Goal: Find specific page/section

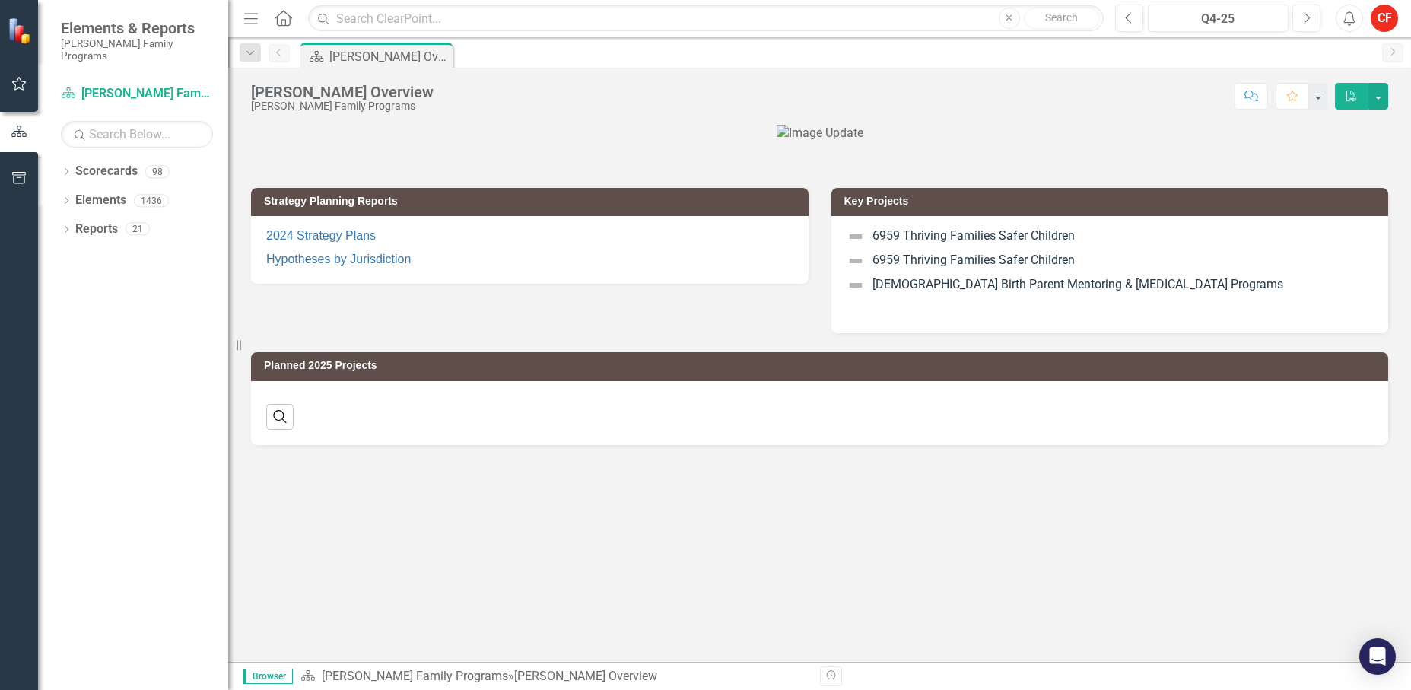
click at [323, 319] on div "Strategy Planning Reports 2024 Strategy Plans Hypotheses by Jurisdiction Key Pr…" at bounding box center [820, 251] width 1160 height 164
click at [65, 169] on icon "Dropdown" at bounding box center [66, 173] width 11 height 8
click at [75, 195] on icon "Dropdown" at bounding box center [73, 199] width 11 height 9
click at [90, 310] on icon "Dropdown" at bounding box center [89, 314] width 11 height 9
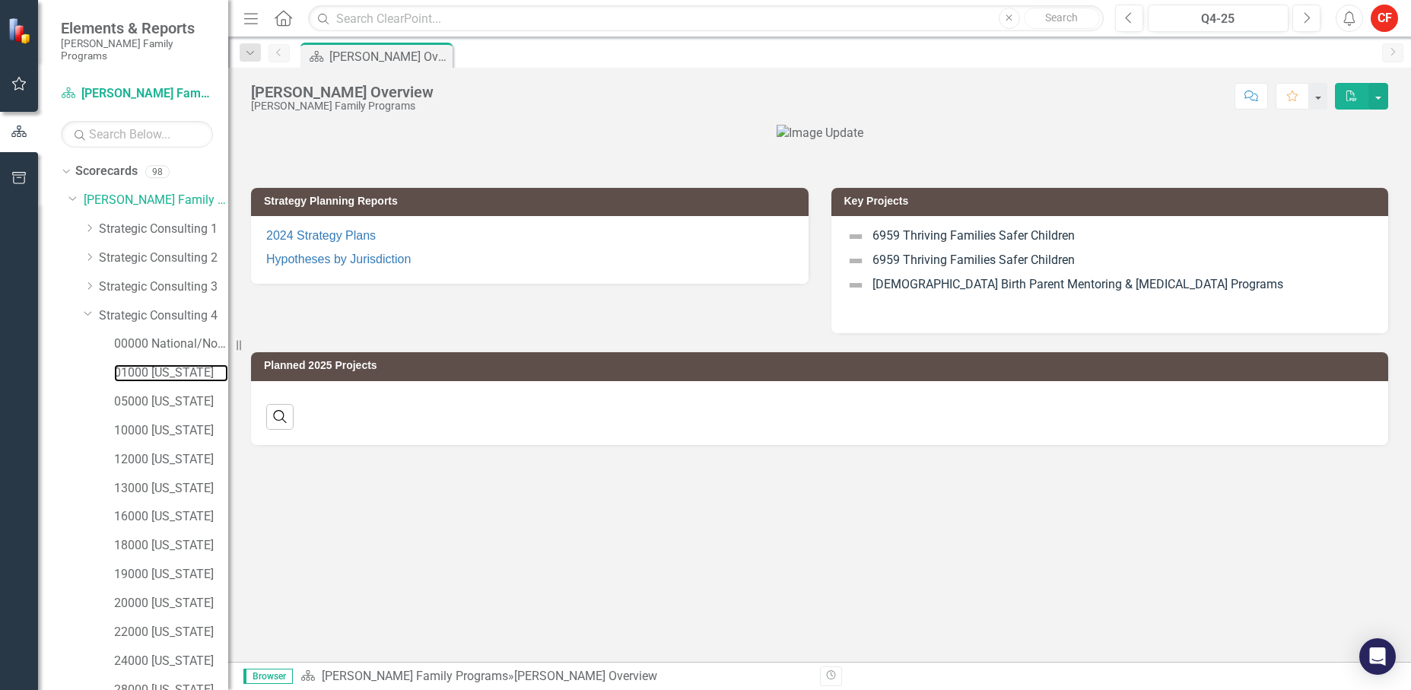
click at [130, 364] on link "01000 [US_STATE]" at bounding box center [171, 372] width 114 height 17
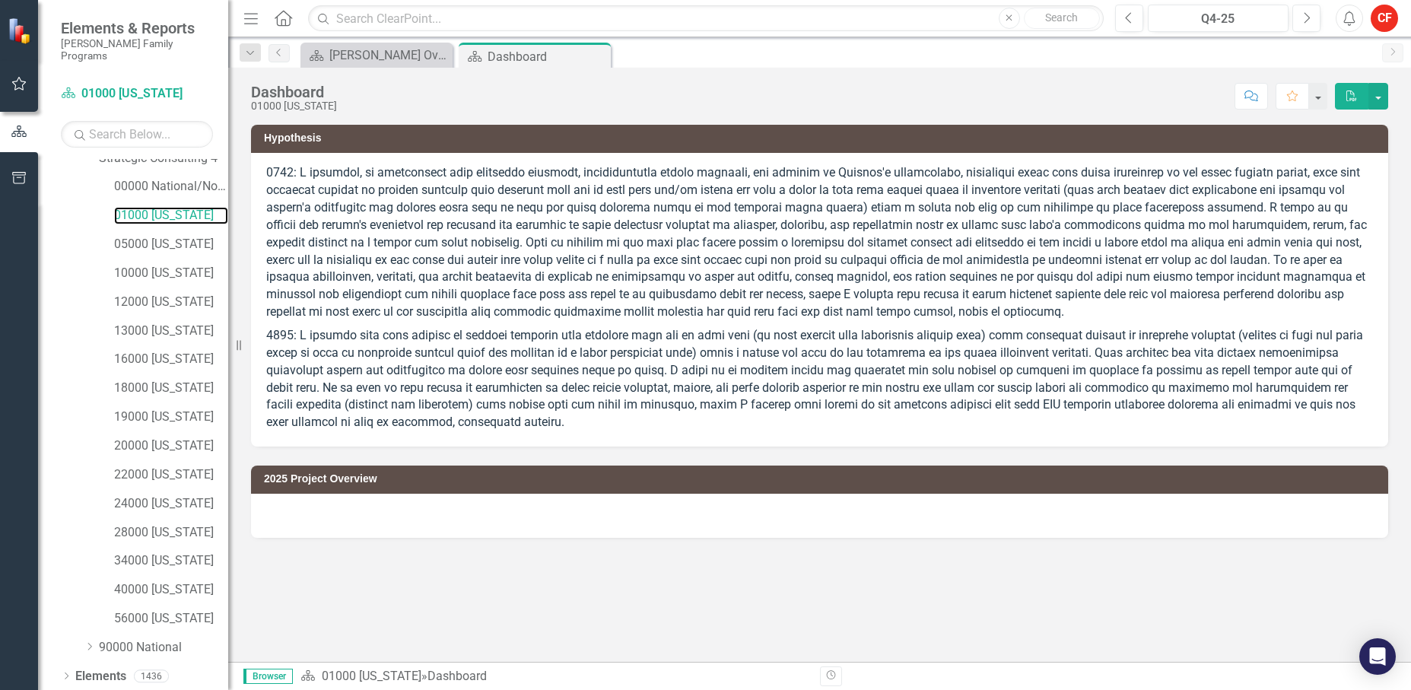
scroll to position [176, 0]
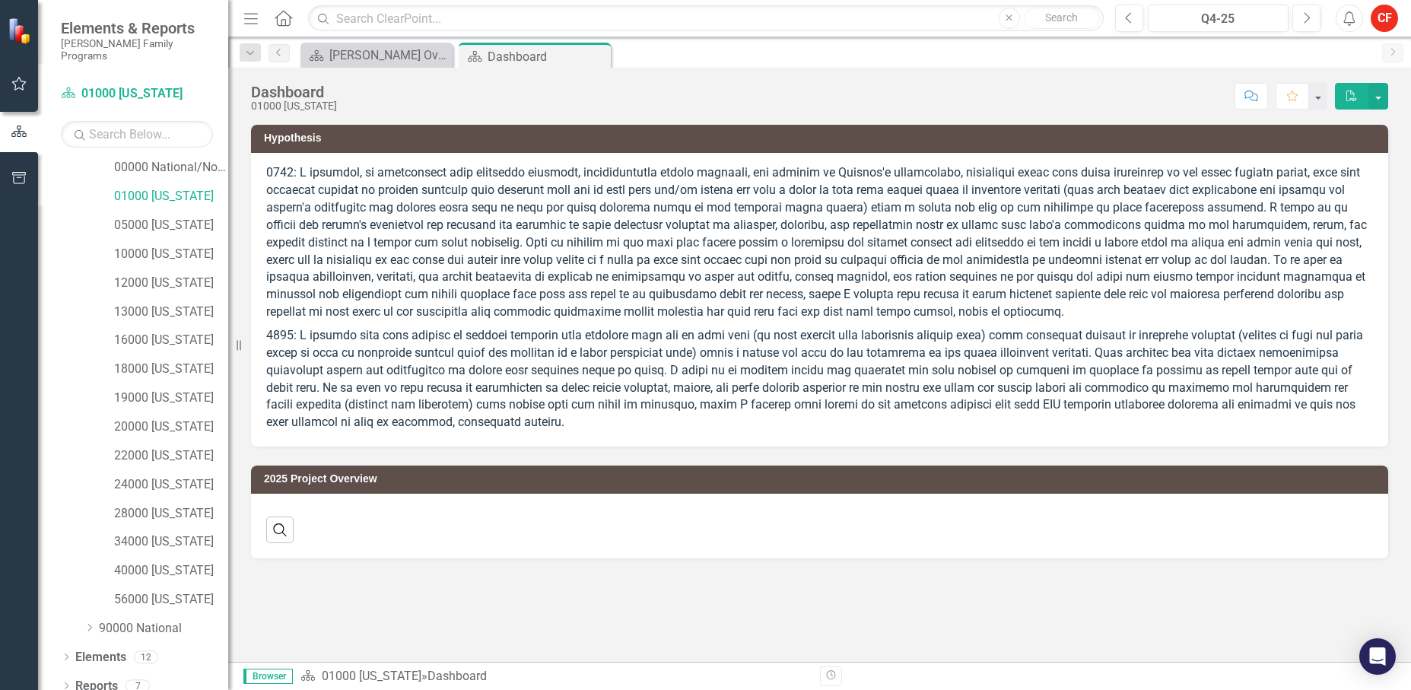
click at [63, 683] on icon "Dropdown" at bounding box center [66, 687] width 11 height 8
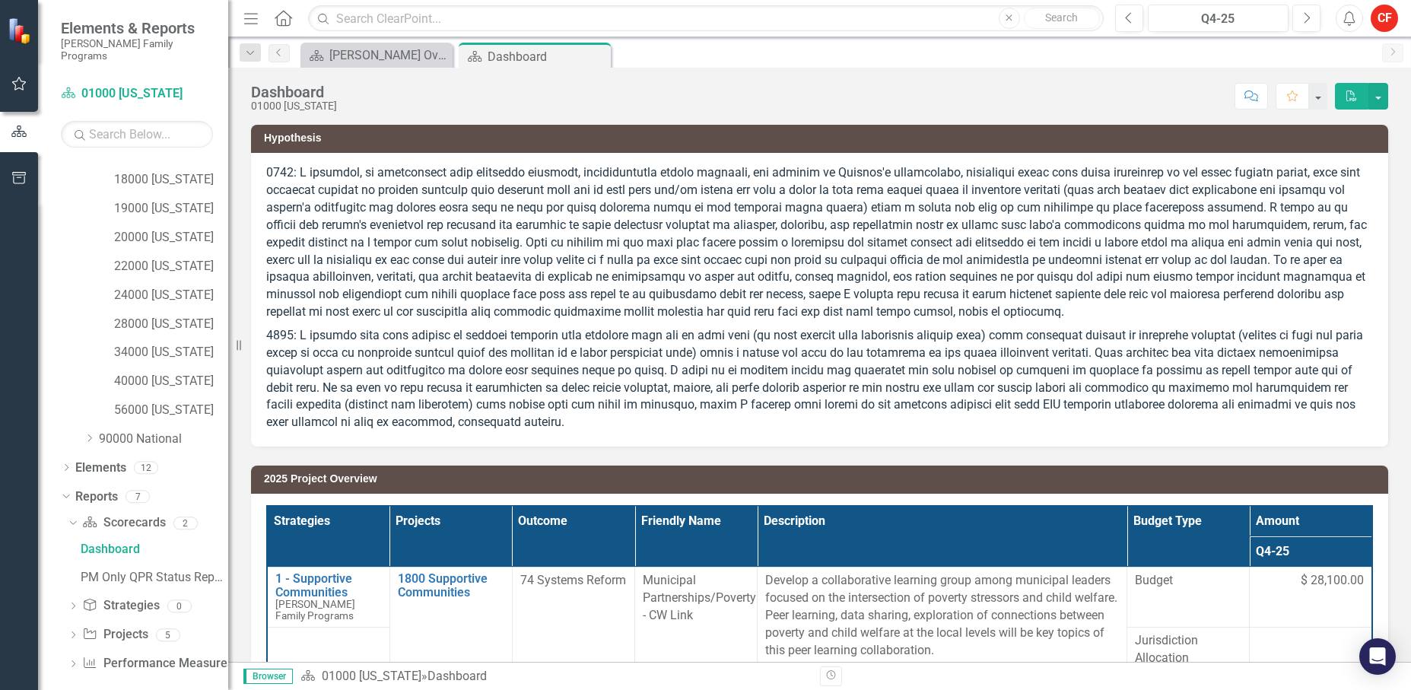
click at [75, 632] on icon "Dropdown" at bounding box center [73, 636] width 11 height 8
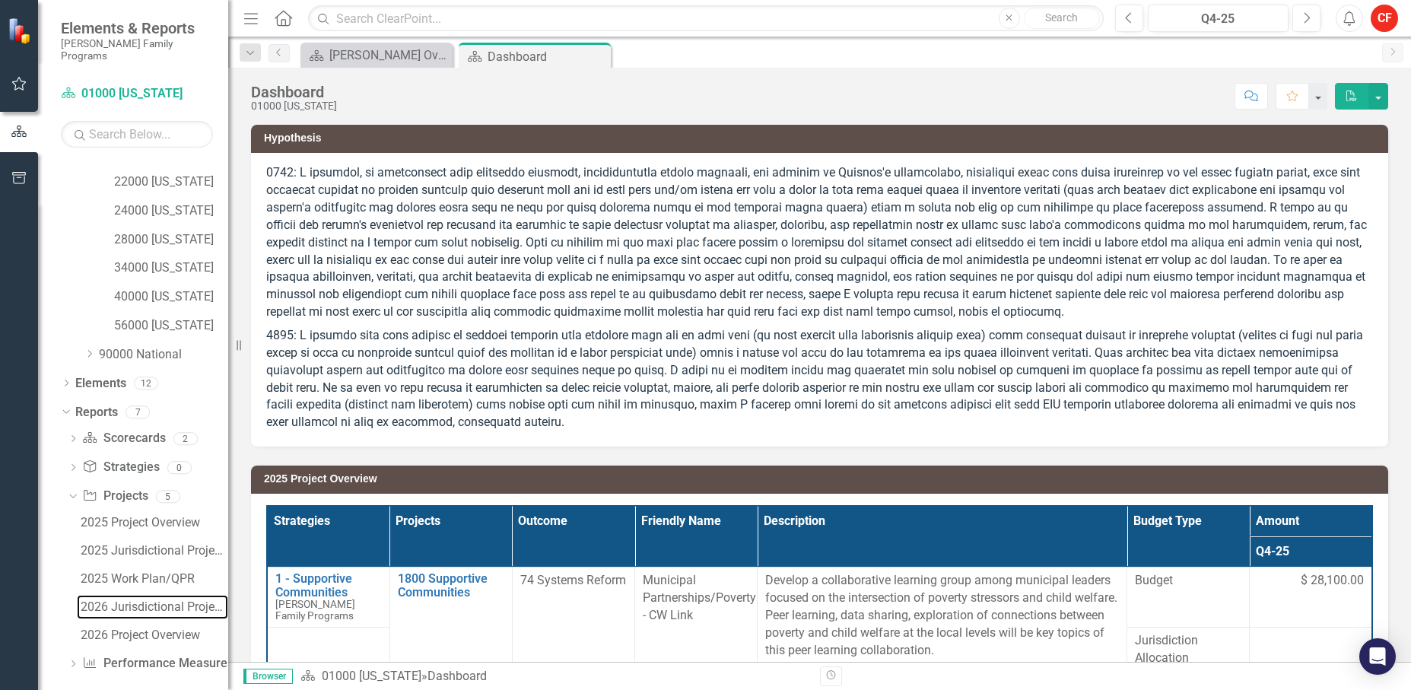
click at [141, 600] on div "2026 Jurisdictional Projects Assessment" at bounding box center [155, 607] width 148 height 14
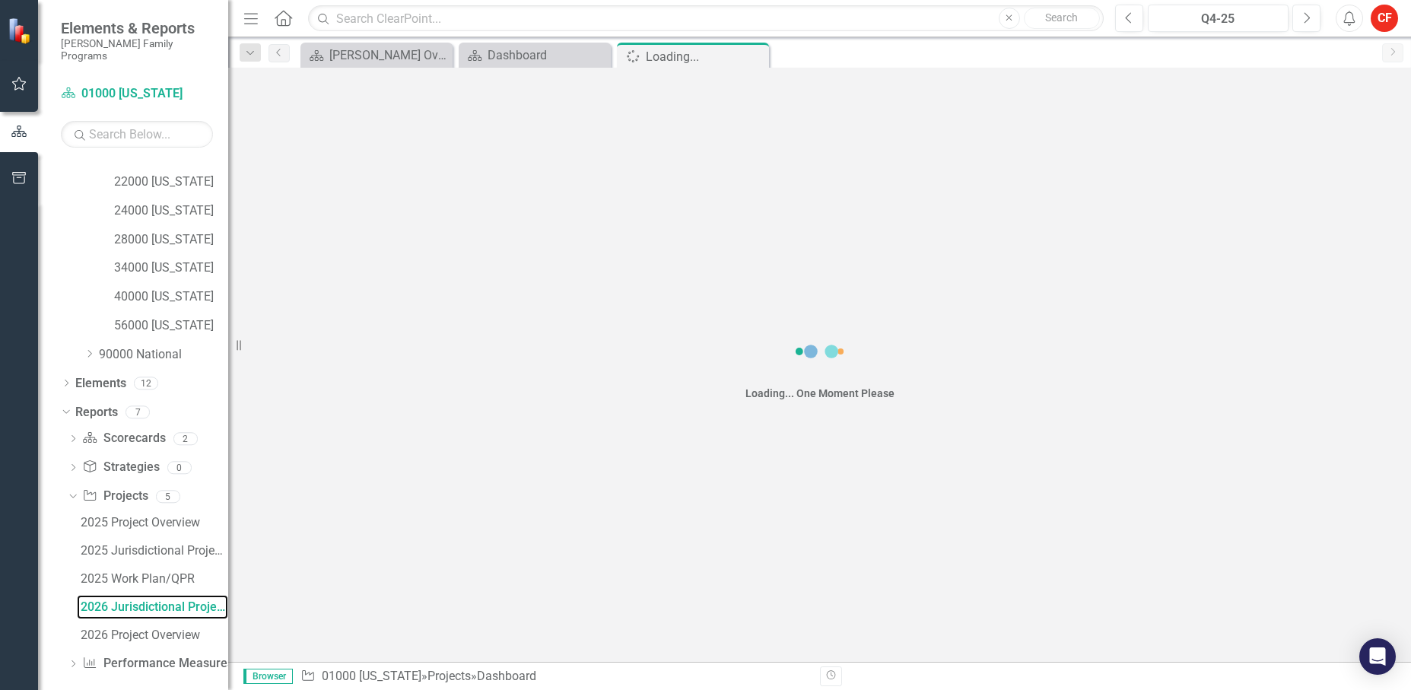
scroll to position [367, 0]
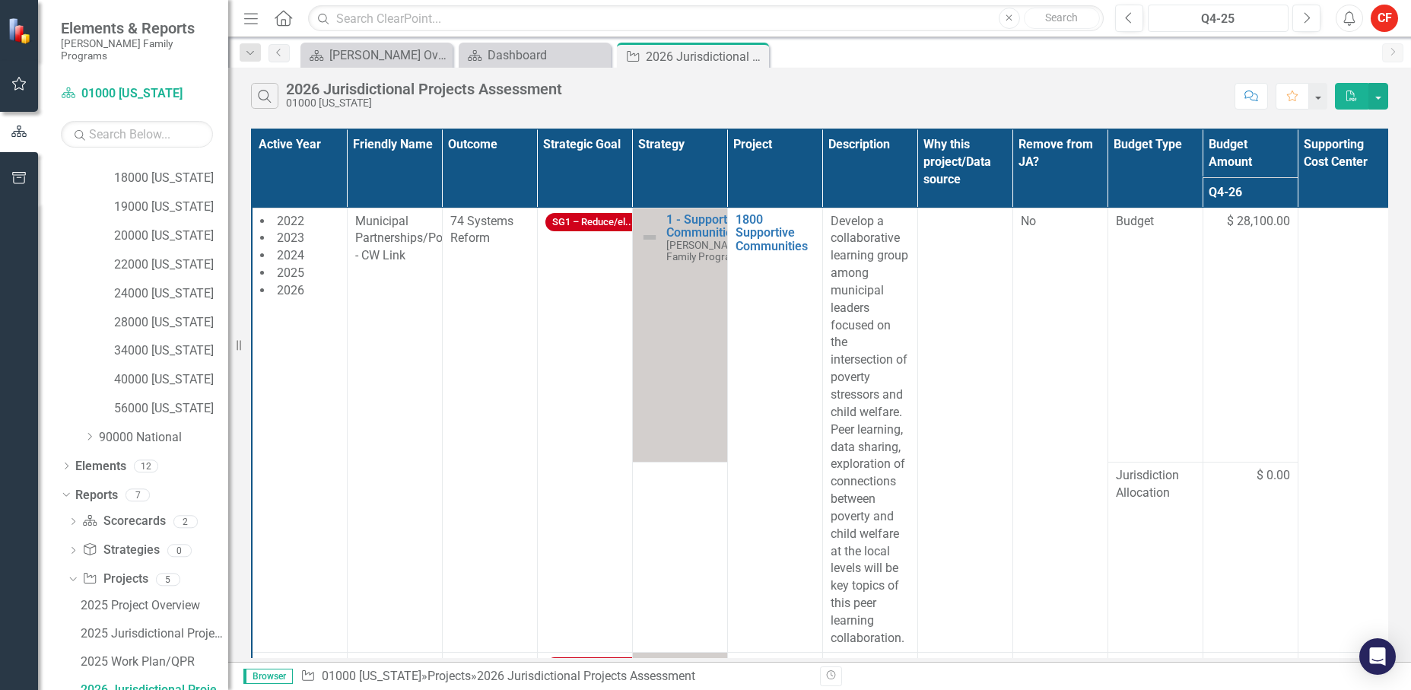
click at [1258, 18] on div "Q4-25" at bounding box center [1218, 19] width 131 height 18
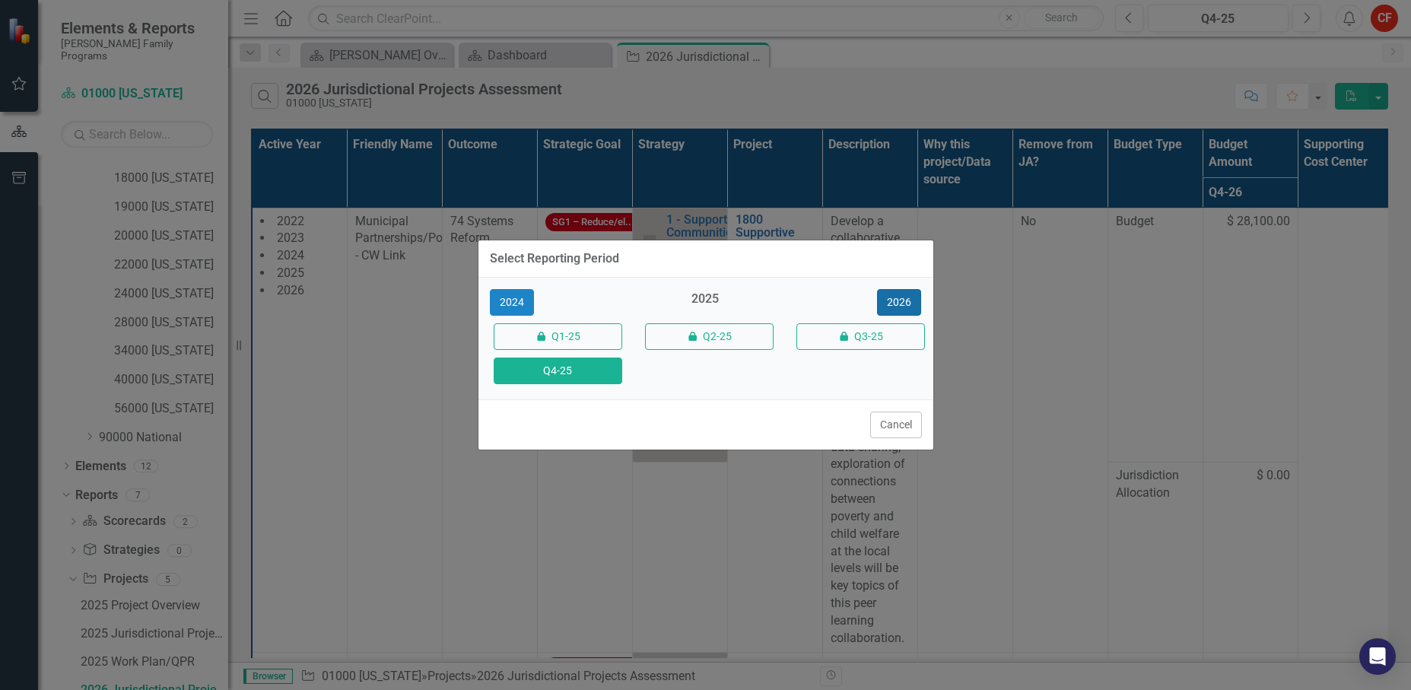
click at [913, 291] on button "2026" at bounding box center [899, 302] width 44 height 27
click at [607, 370] on button "Q4-26" at bounding box center [558, 371] width 129 height 27
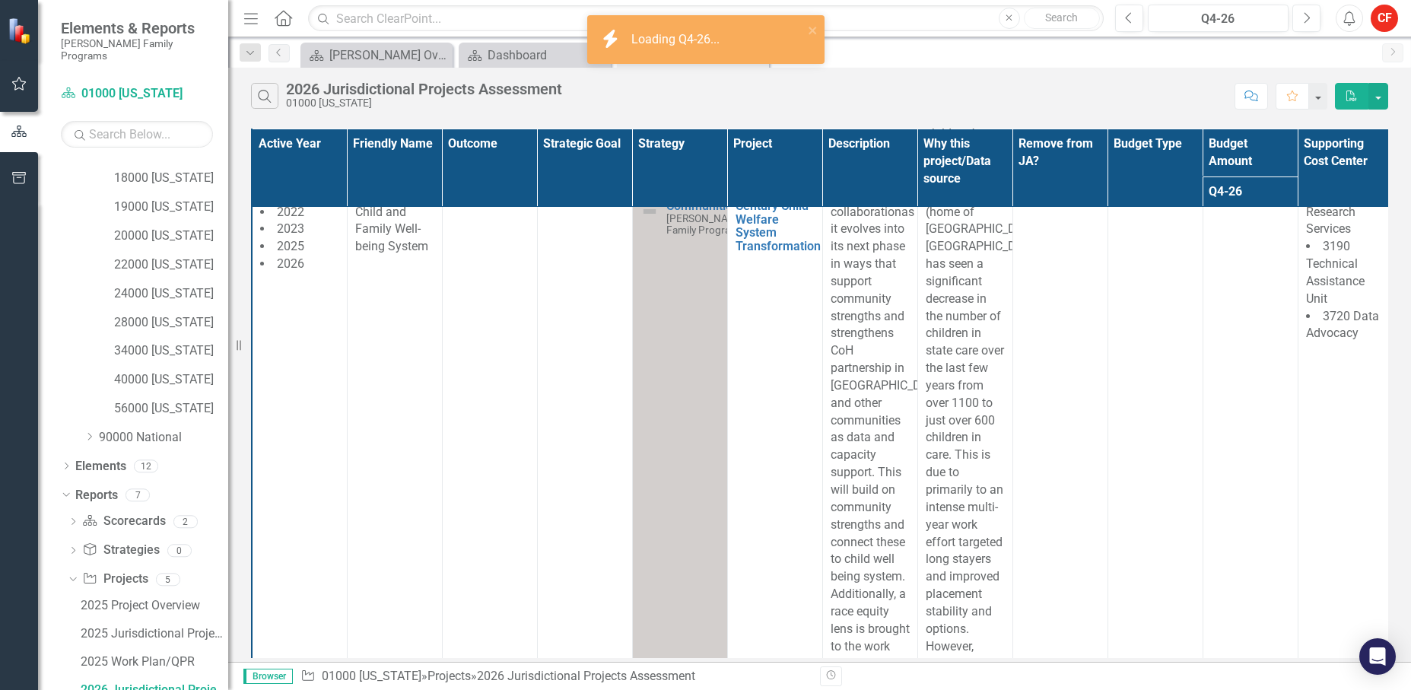
scroll to position [1217, 0]
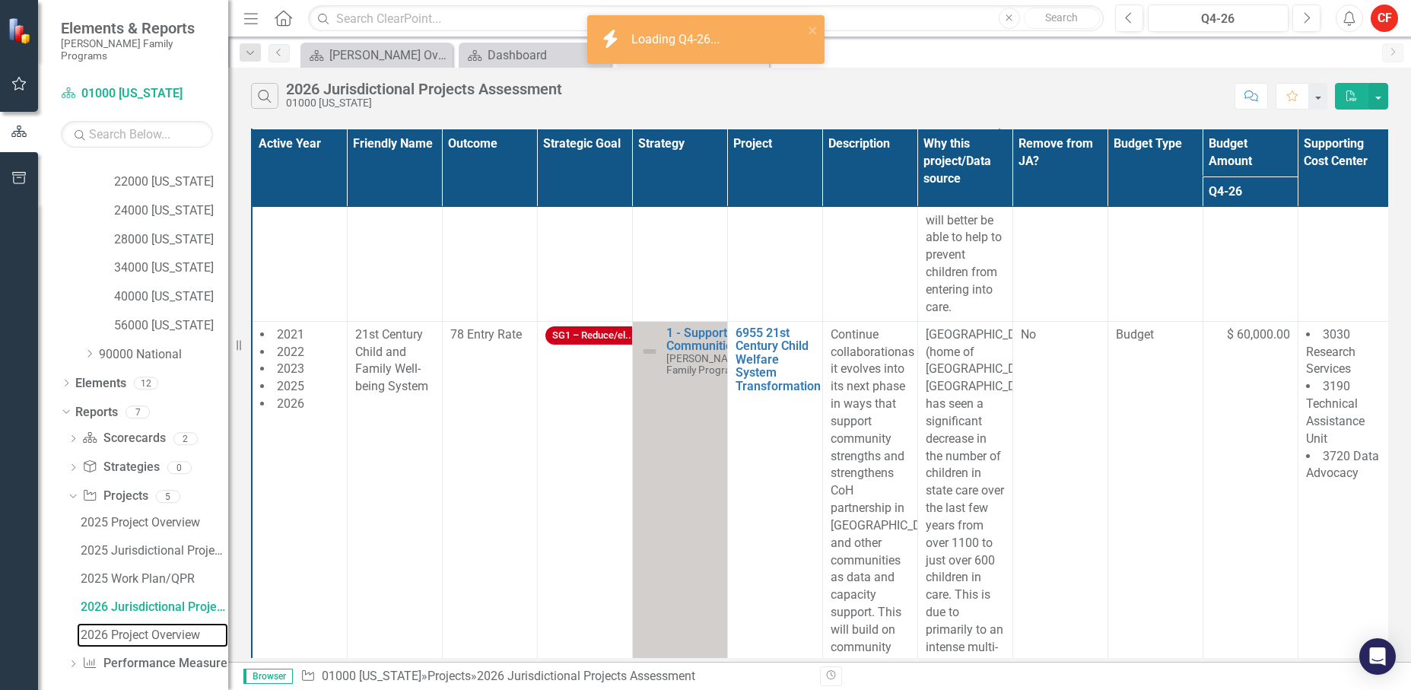
click at [142, 628] on div "2026 Project Overview" at bounding box center [155, 635] width 148 height 14
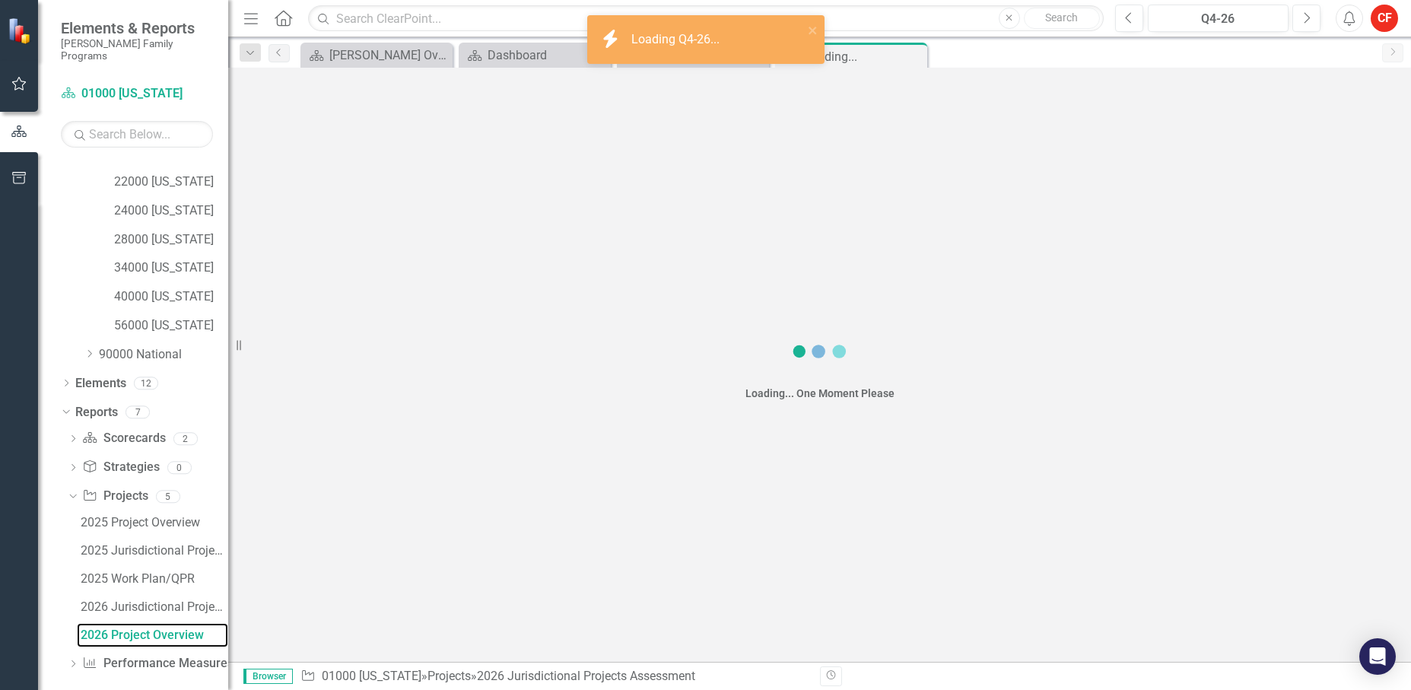
scroll to position [396, 0]
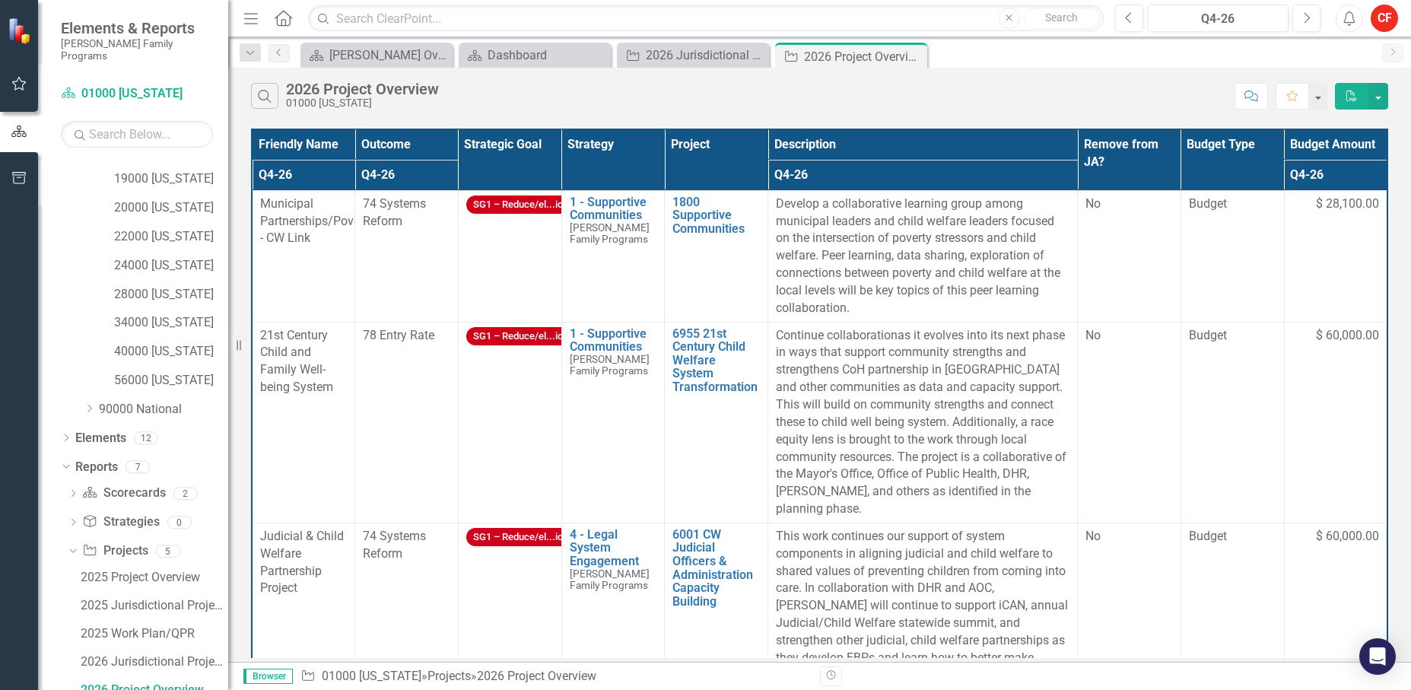
click at [1327, 380] on td "$ 60,000.00" at bounding box center [1335, 422] width 103 height 201
click at [1354, 93] on icon "PDF" at bounding box center [1352, 96] width 14 height 11
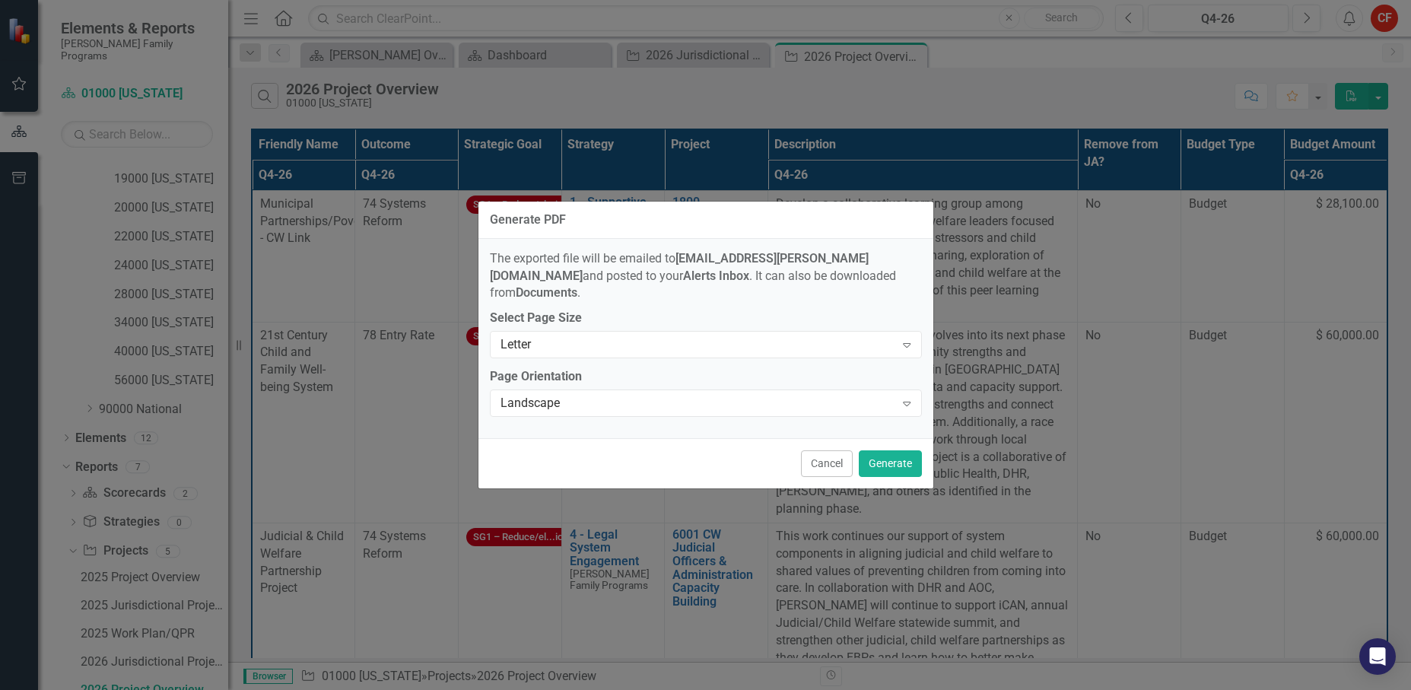
click at [829, 450] on button "Cancel" at bounding box center [827, 463] width 52 height 27
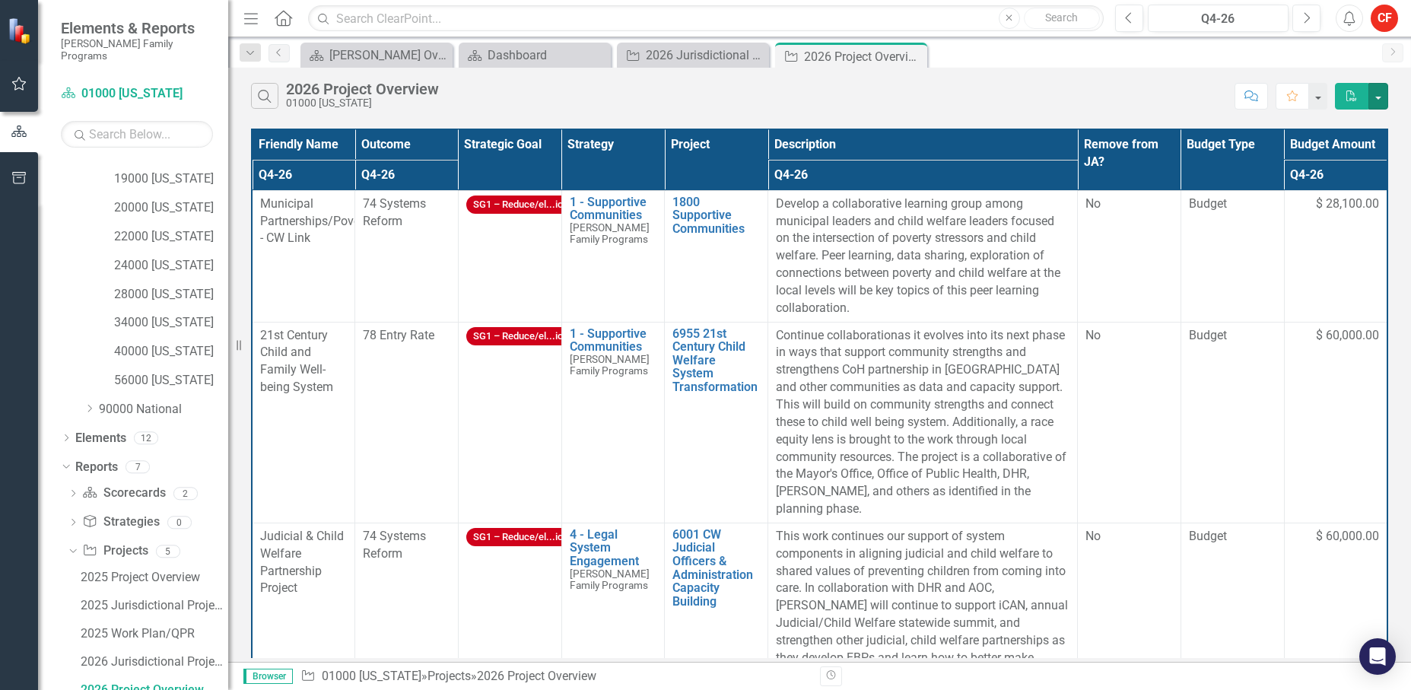
click at [1378, 95] on button "button" at bounding box center [1378, 96] width 20 height 27
click at [1144, 100] on div "Search 2026 Project Overview 01000 [US_STATE]" at bounding box center [739, 96] width 976 height 26
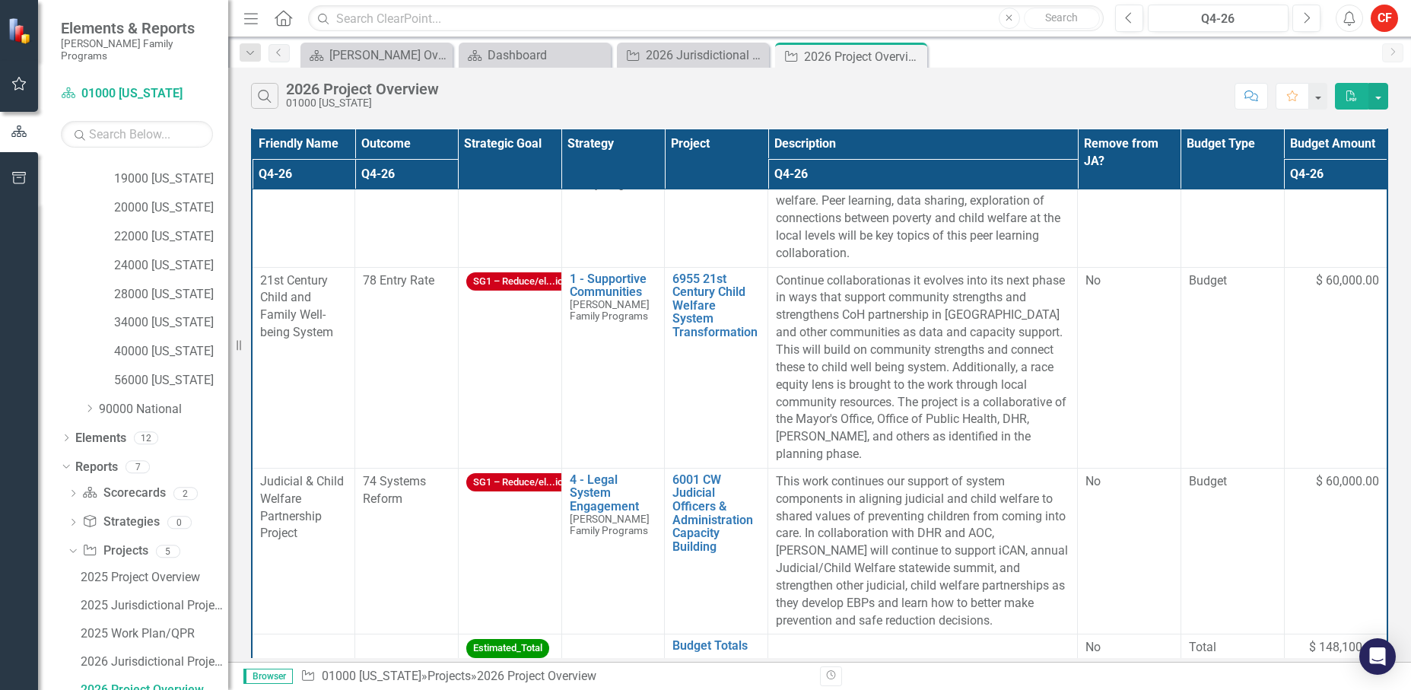
scroll to position [0, 0]
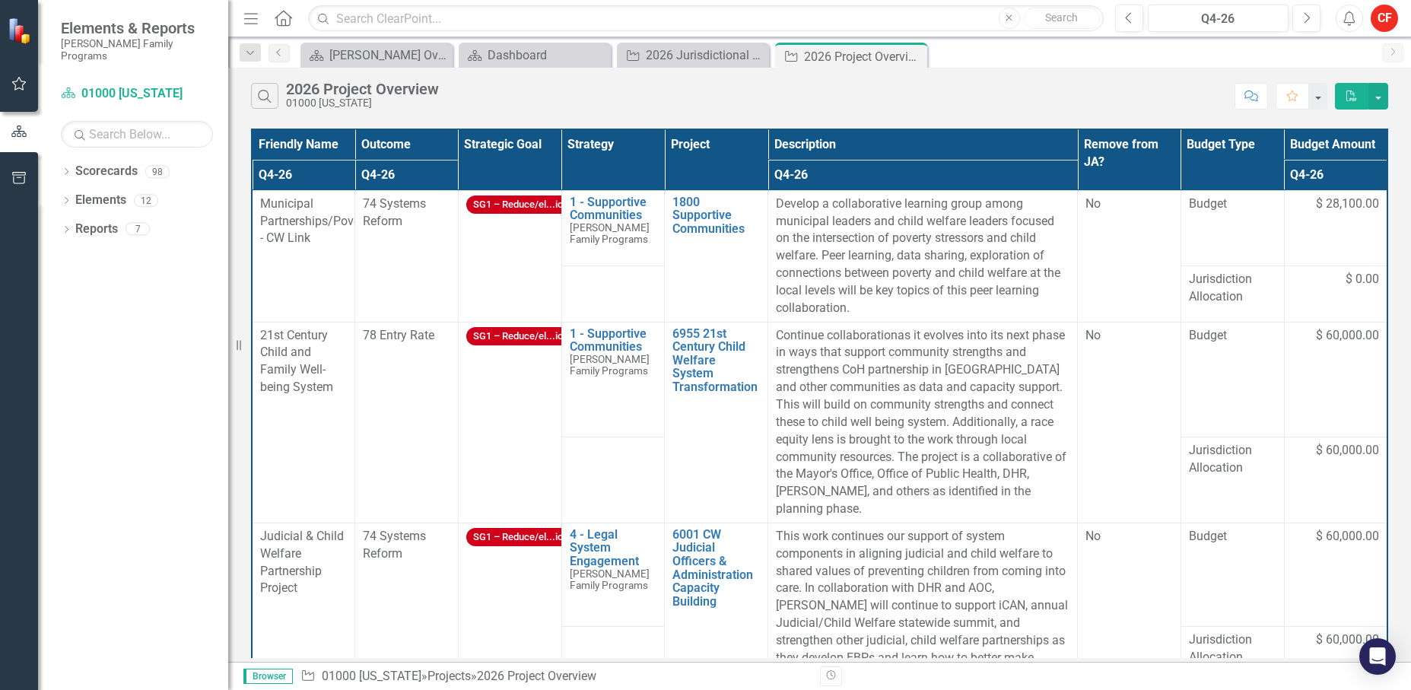
click at [1058, 89] on div "Search 2026 Project Overview 01000 [US_STATE]" at bounding box center [739, 96] width 976 height 26
